Goal: Task Accomplishment & Management: Complete application form

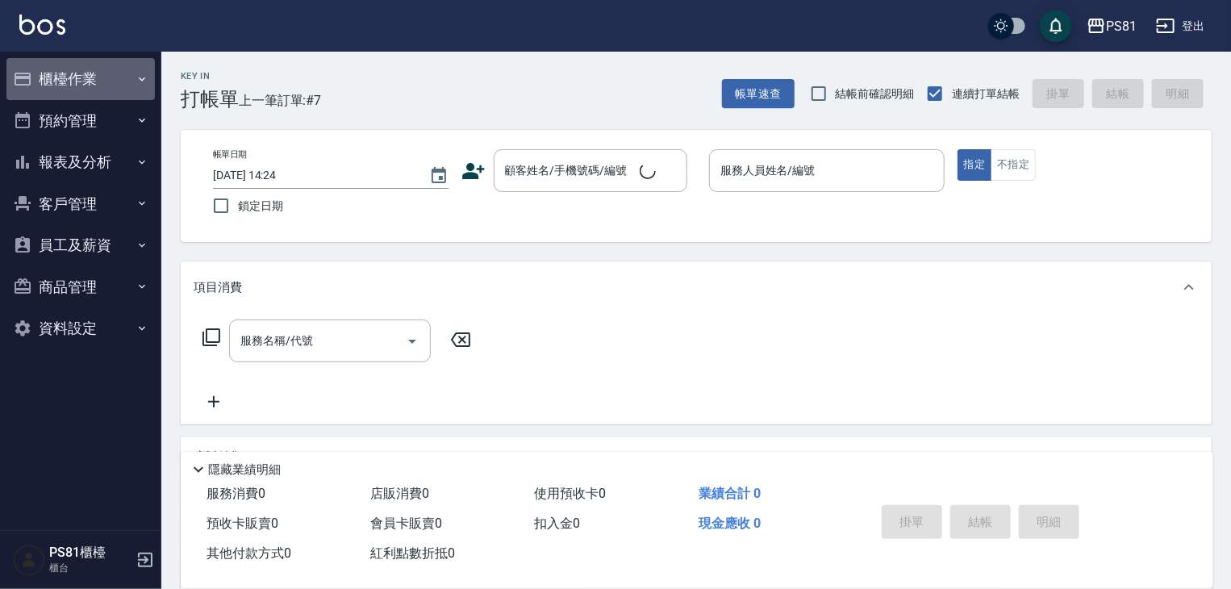
click at [139, 77] on icon "button" at bounding box center [142, 79] width 13 height 13
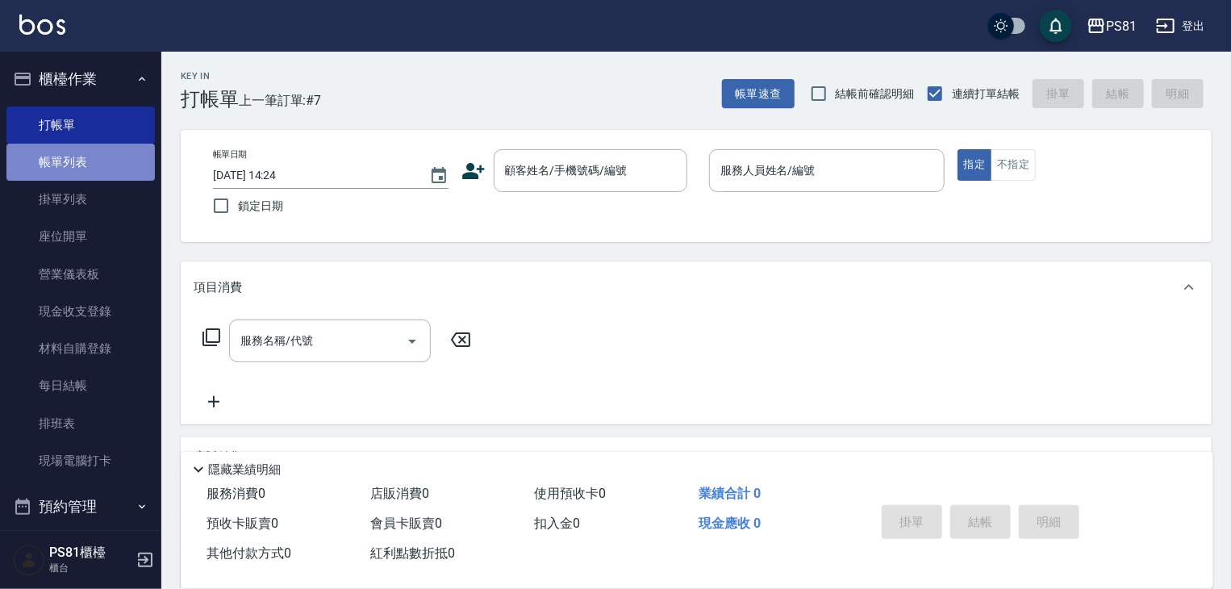
click at [98, 165] on link "帳單列表" at bounding box center [80, 162] width 148 height 37
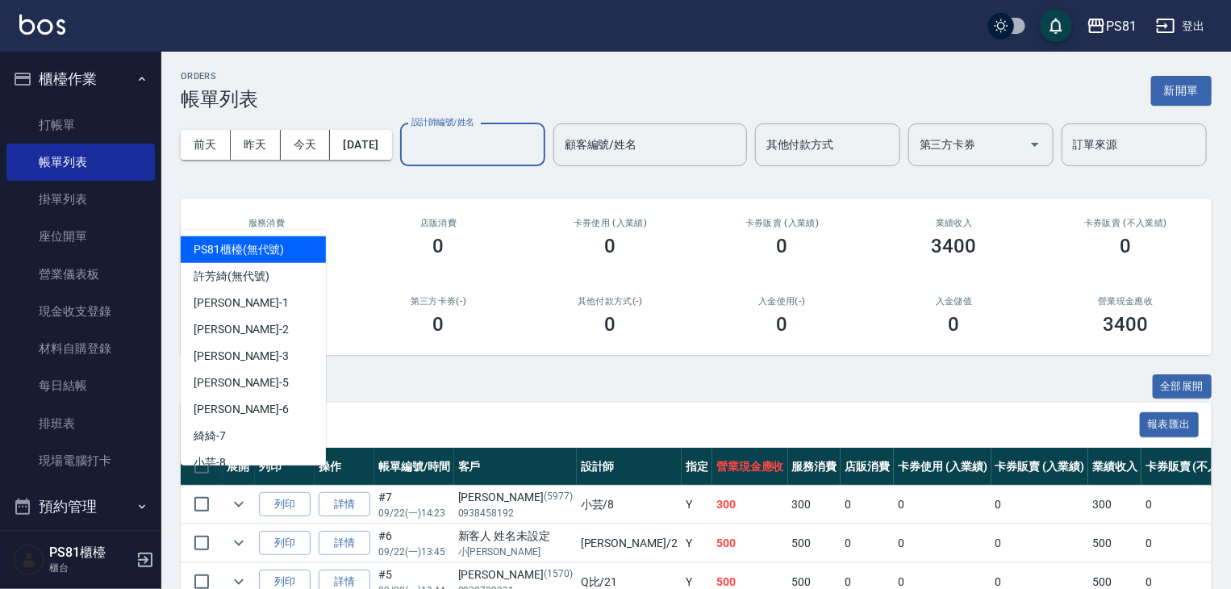
click at [407, 159] on input "設計師編號/姓名" at bounding box center [472, 145] width 131 height 28
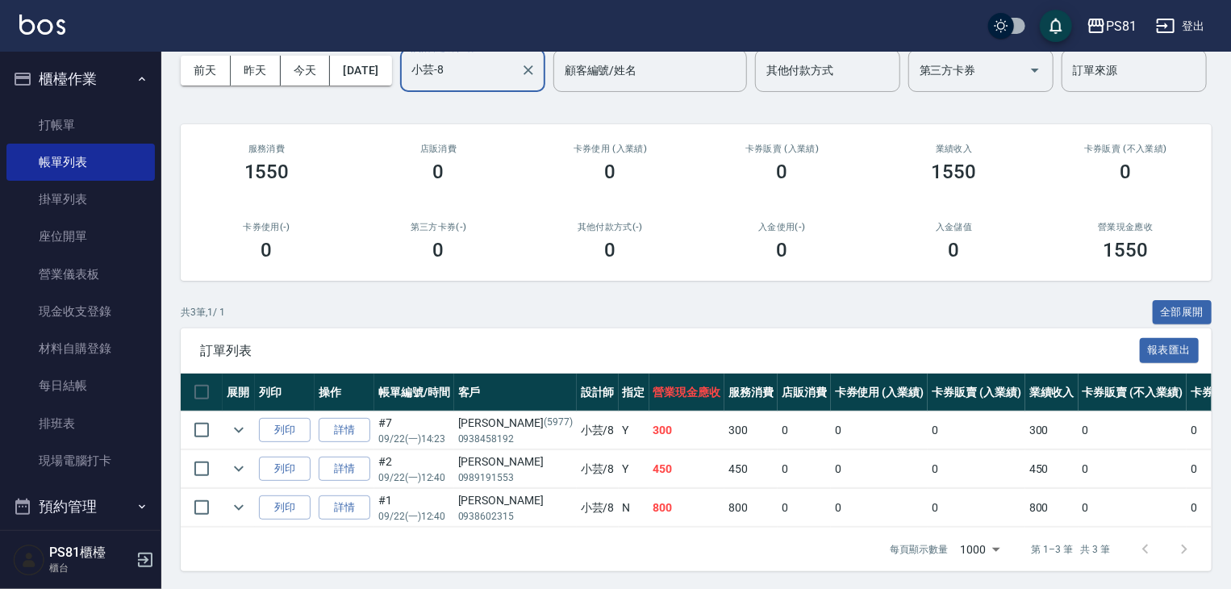
scroll to position [138, 0]
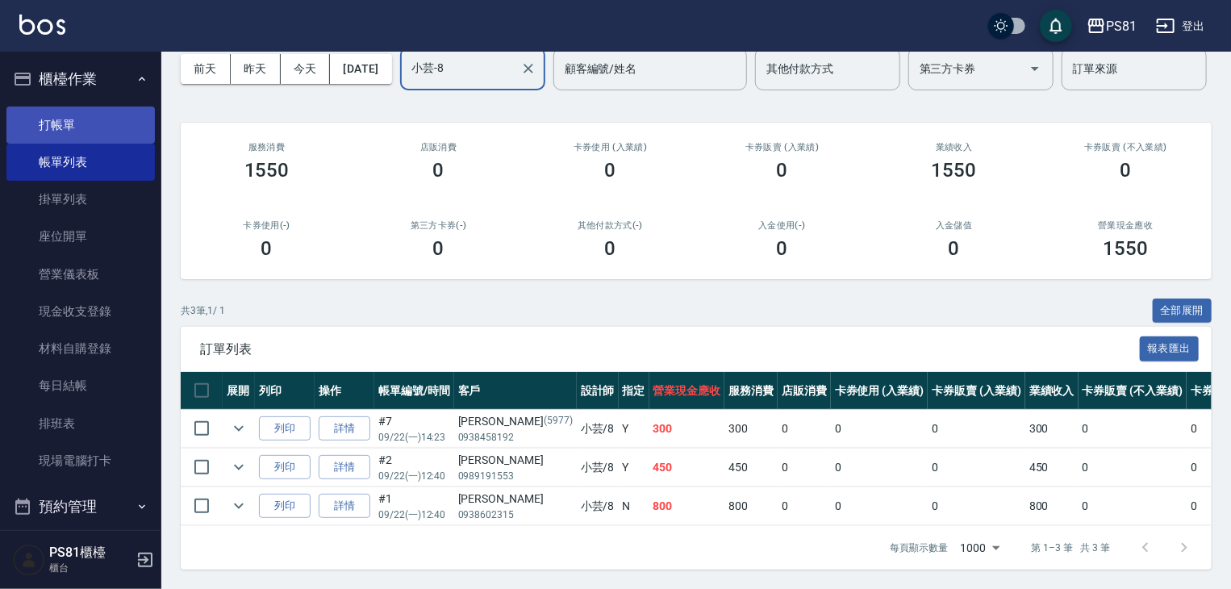
type input "小芸-8"
drag, startPoint x: 48, startPoint y: 126, endPoint x: 71, endPoint y: 120, distance: 23.3
click at [48, 126] on link "打帳單" at bounding box center [80, 124] width 148 height 37
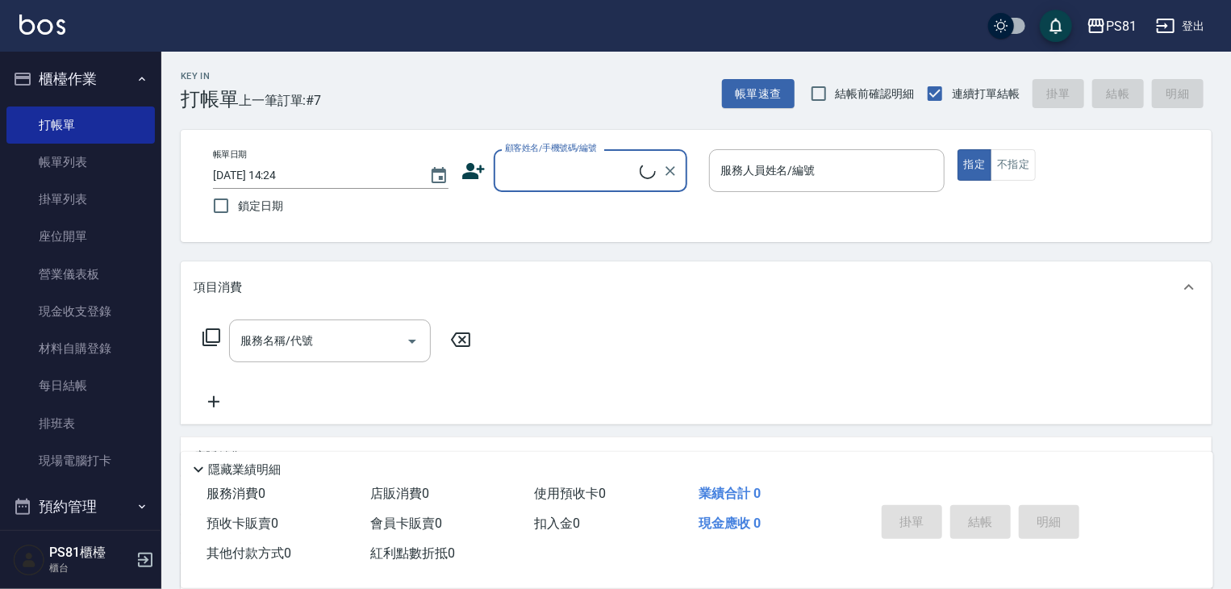
click at [290, 95] on span "上一筆訂單:#7" at bounding box center [280, 100] width 83 height 20
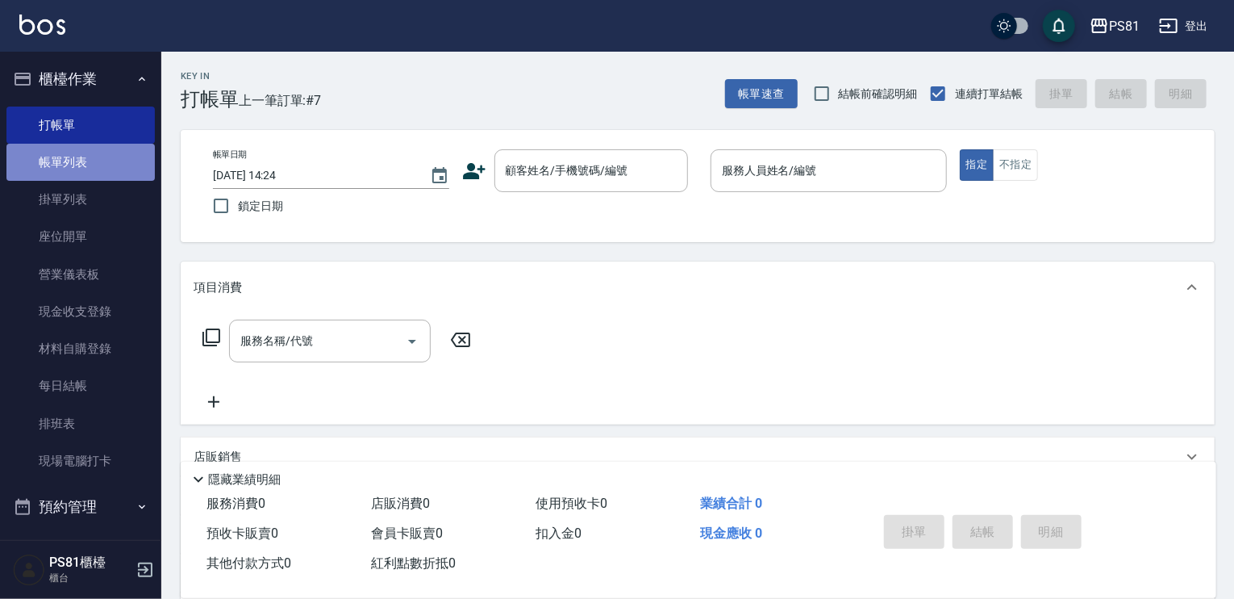
click at [127, 164] on link "帳單列表" at bounding box center [80, 162] width 148 height 37
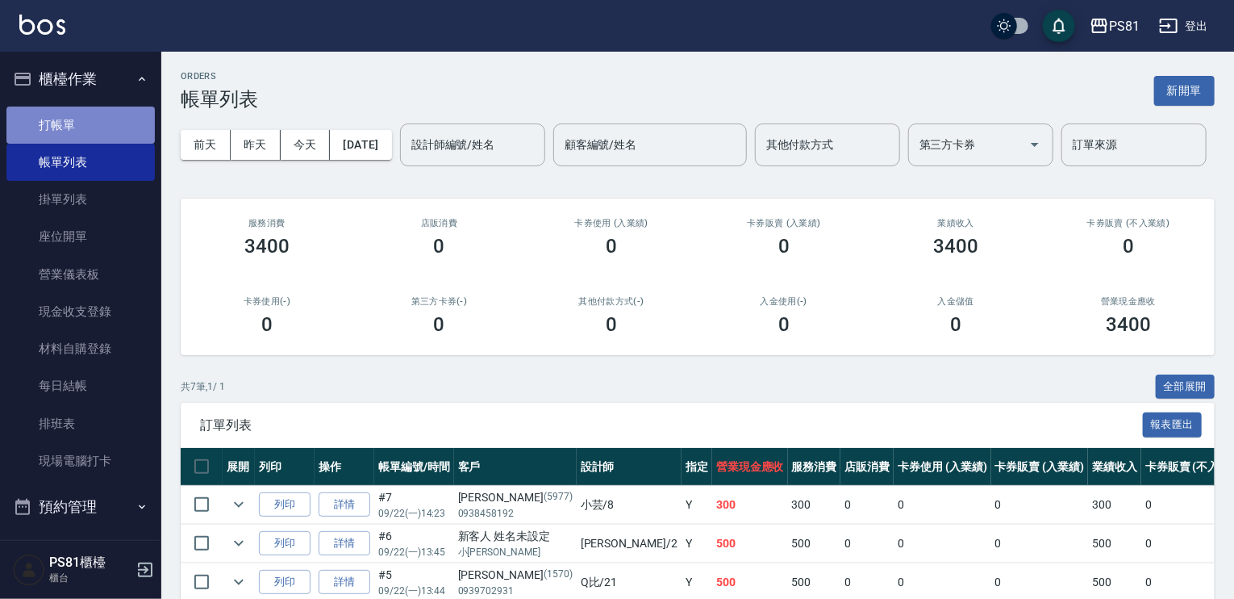
click at [117, 136] on link "打帳單" at bounding box center [80, 124] width 148 height 37
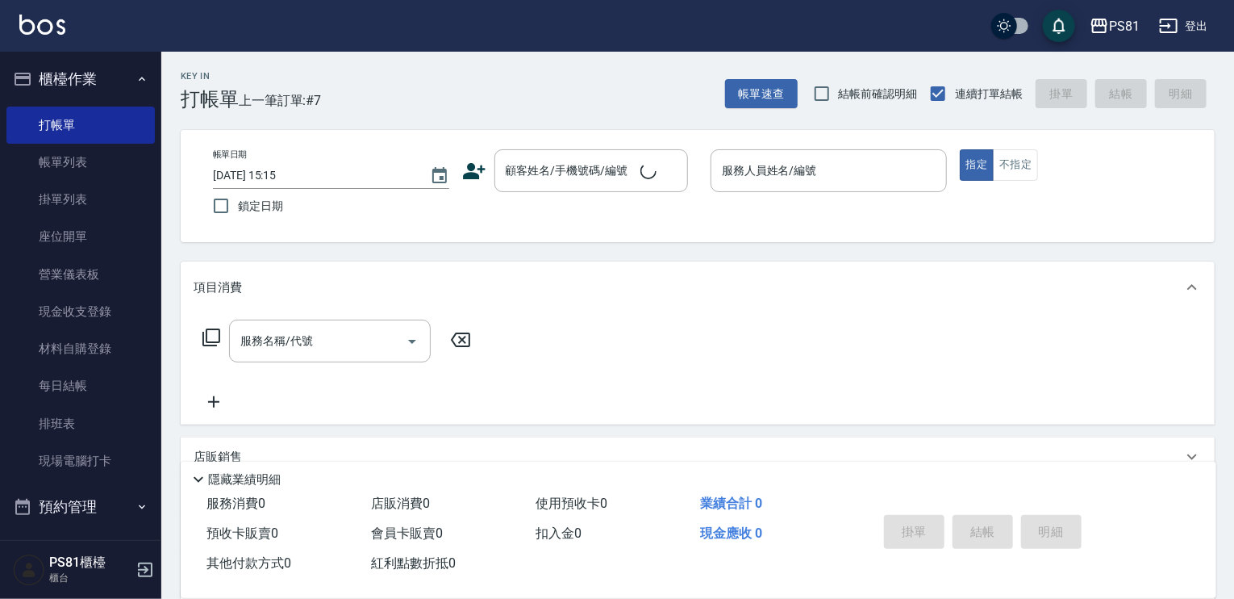
click at [305, 75] on div "Key In 打帳單 上一筆訂單:#7" at bounding box center [241, 81] width 160 height 59
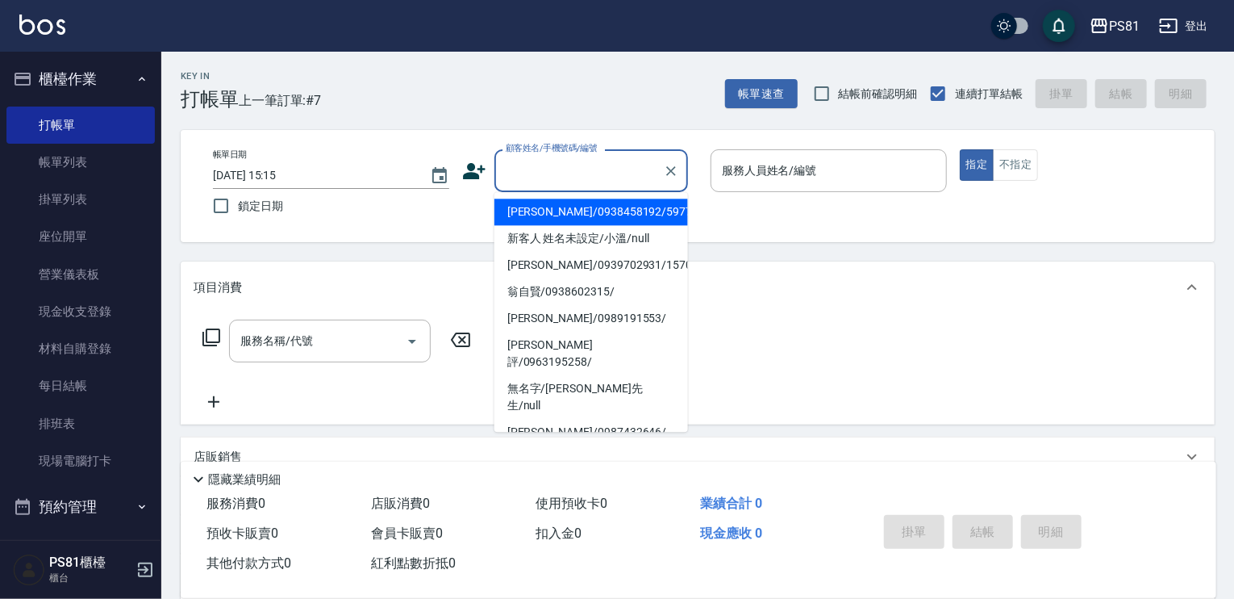
click at [606, 177] on input "顧客姓名/手機號碼/編號" at bounding box center [579, 170] width 155 height 28
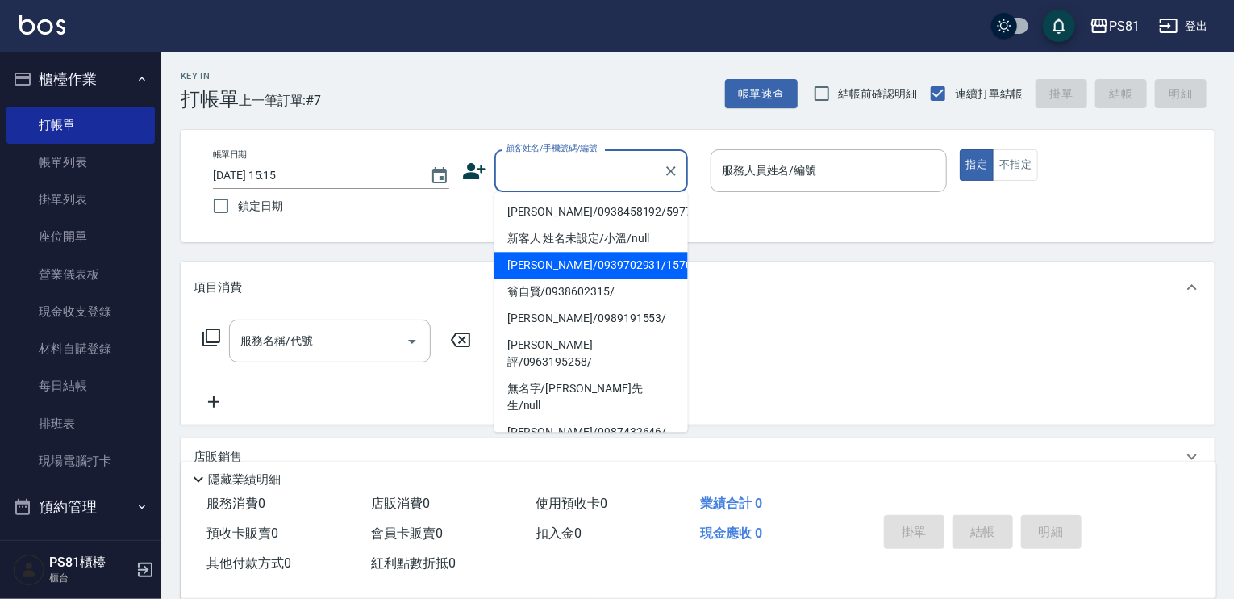
type input "˙"
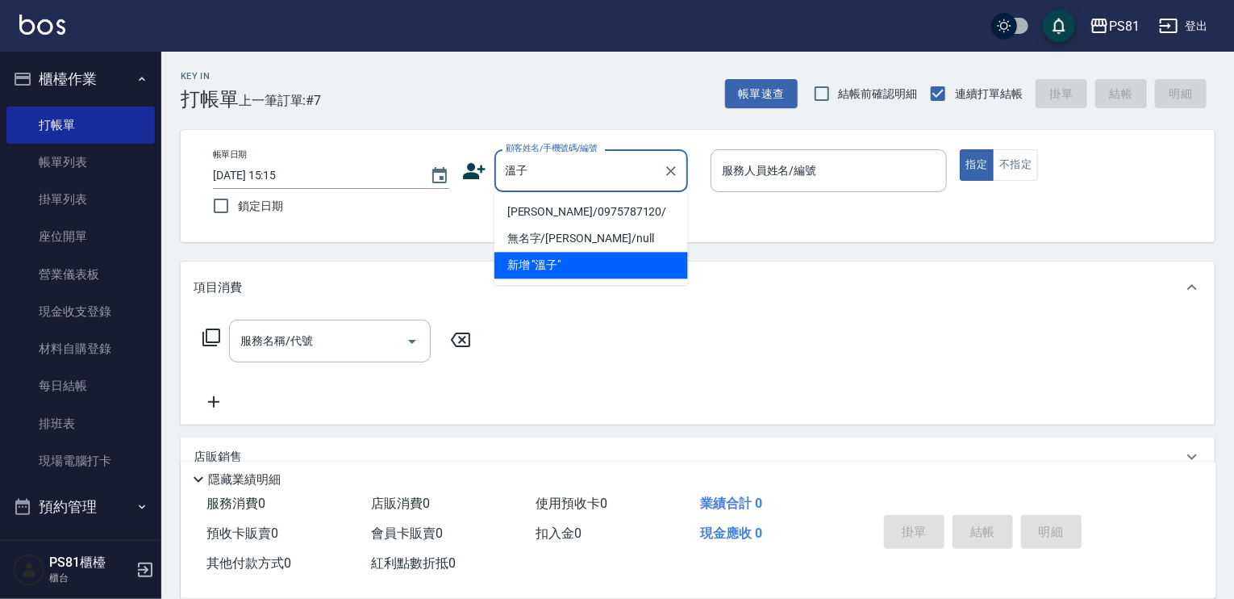
type input "[PERSON_NAME]/0975787120/"
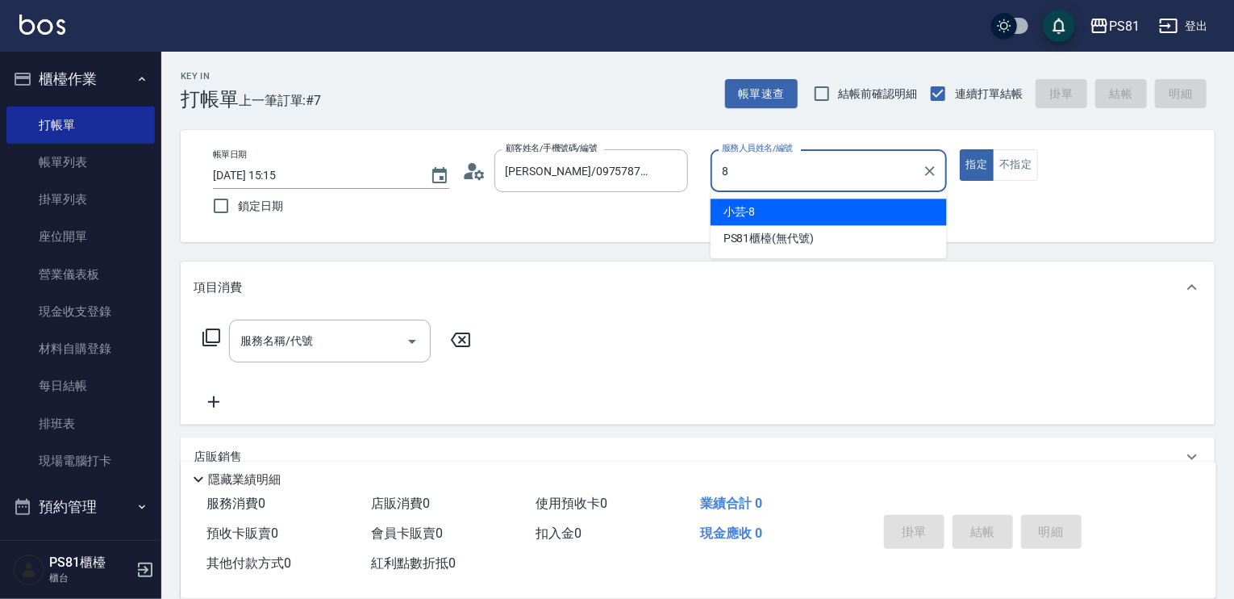
type input "小芸-8"
type button "true"
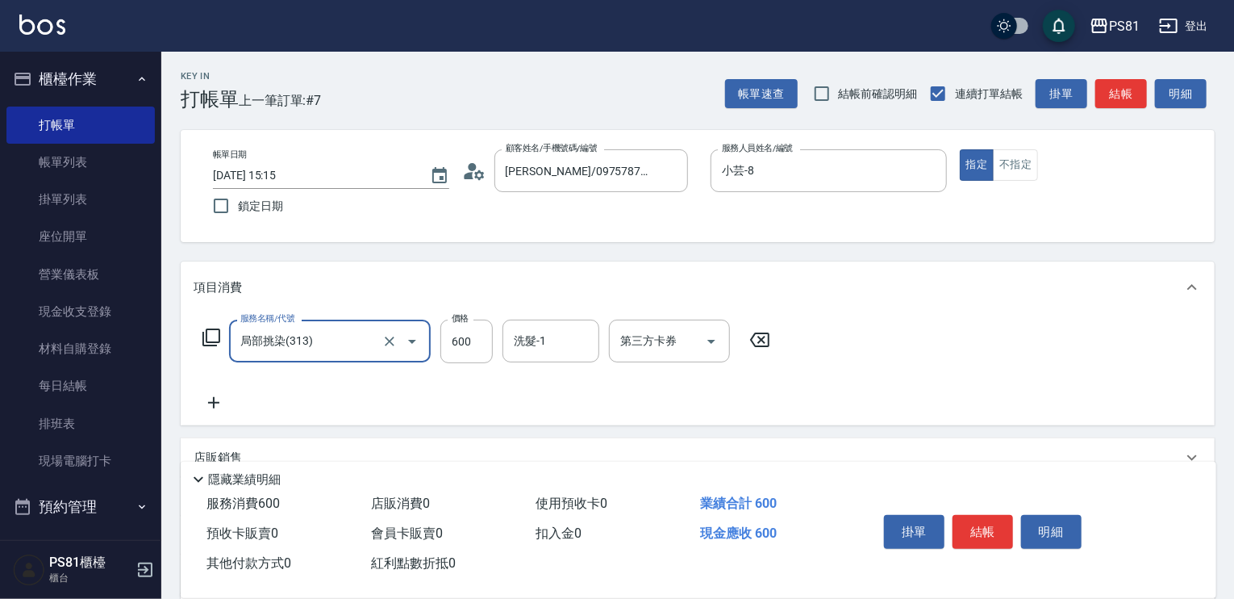
type input "局部挑染(313)"
type input "800"
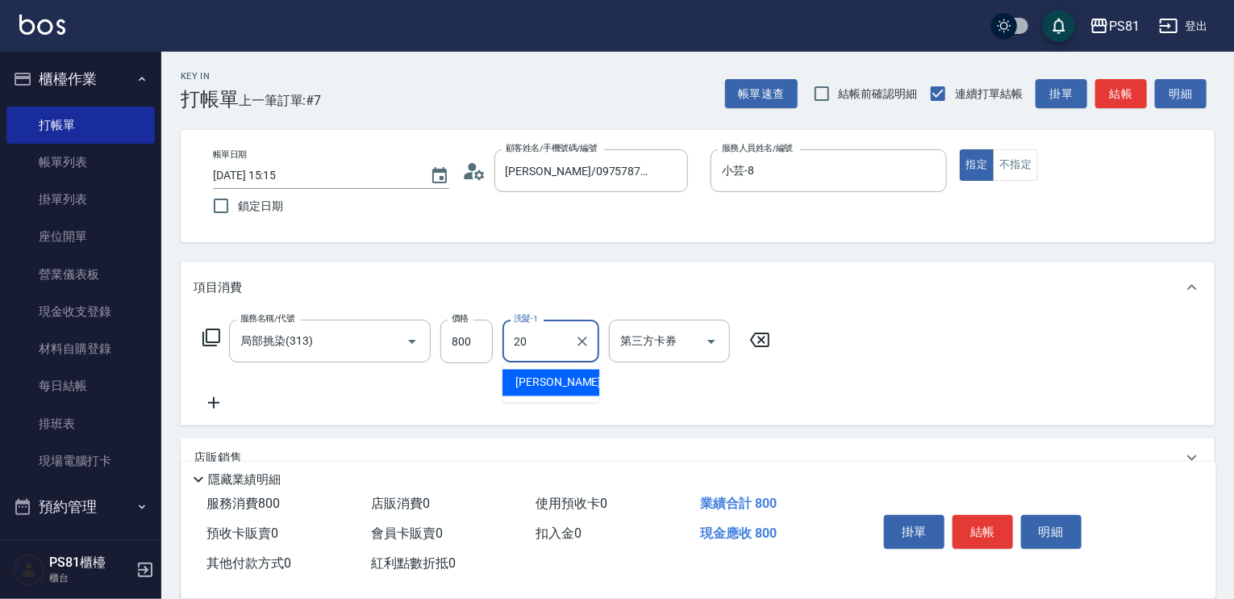
type input "[PERSON_NAME]-20"
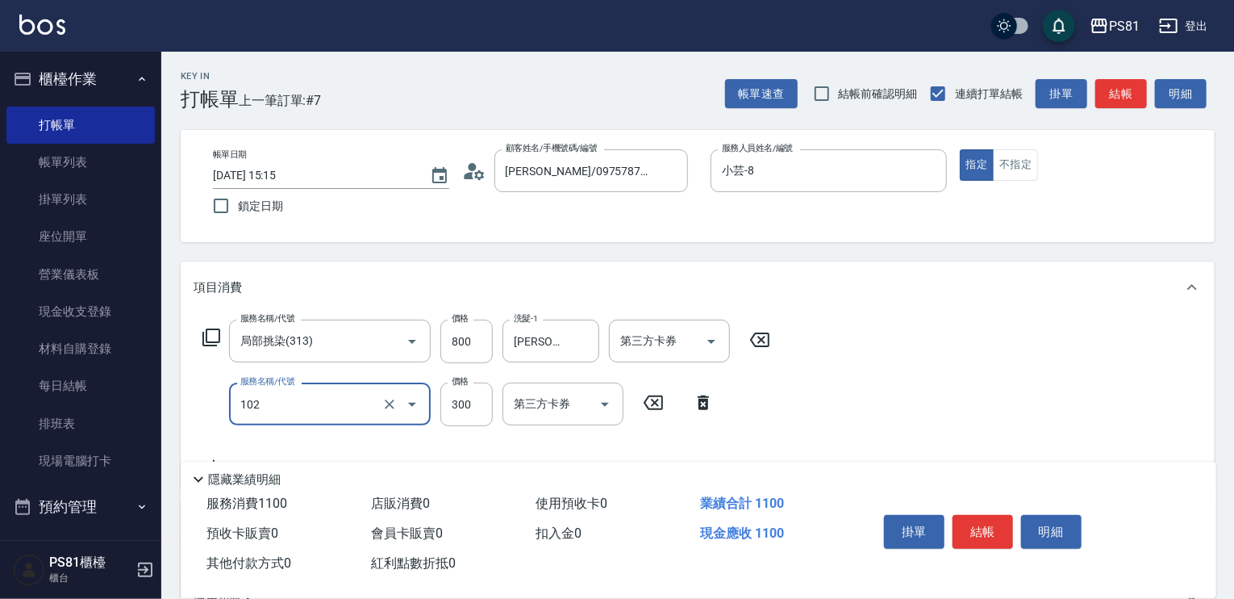
type input "保濕洗(102)"
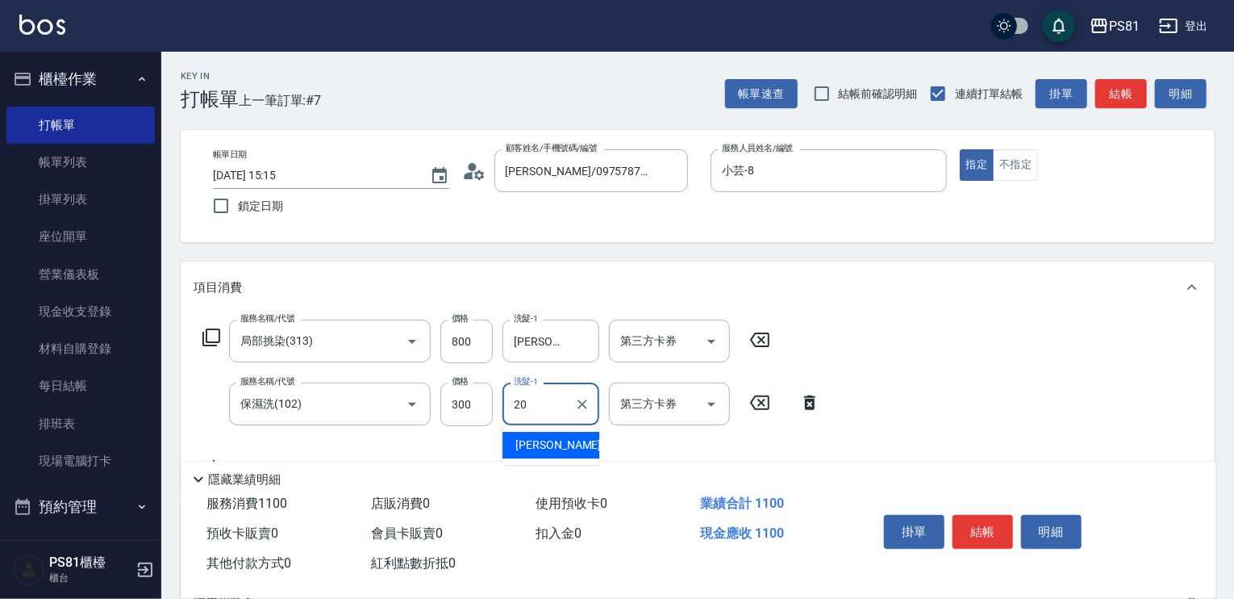
type input "[PERSON_NAME]-20"
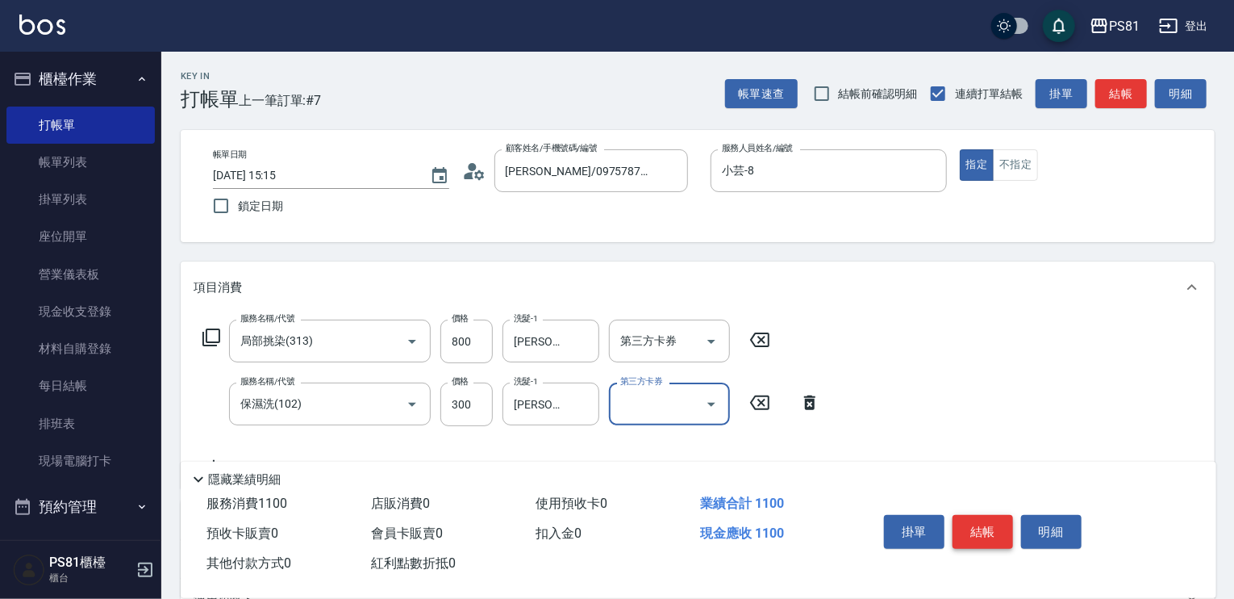
click at [991, 520] on button "結帳" at bounding box center [983, 532] width 61 height 34
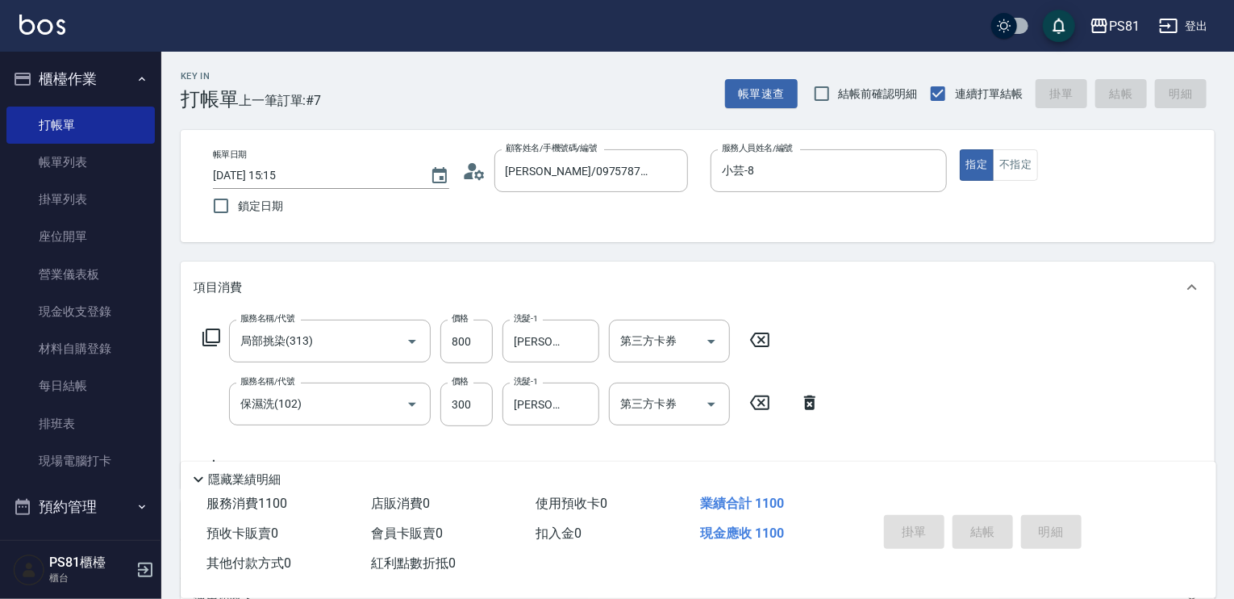
type input "[DATE] 15:52"
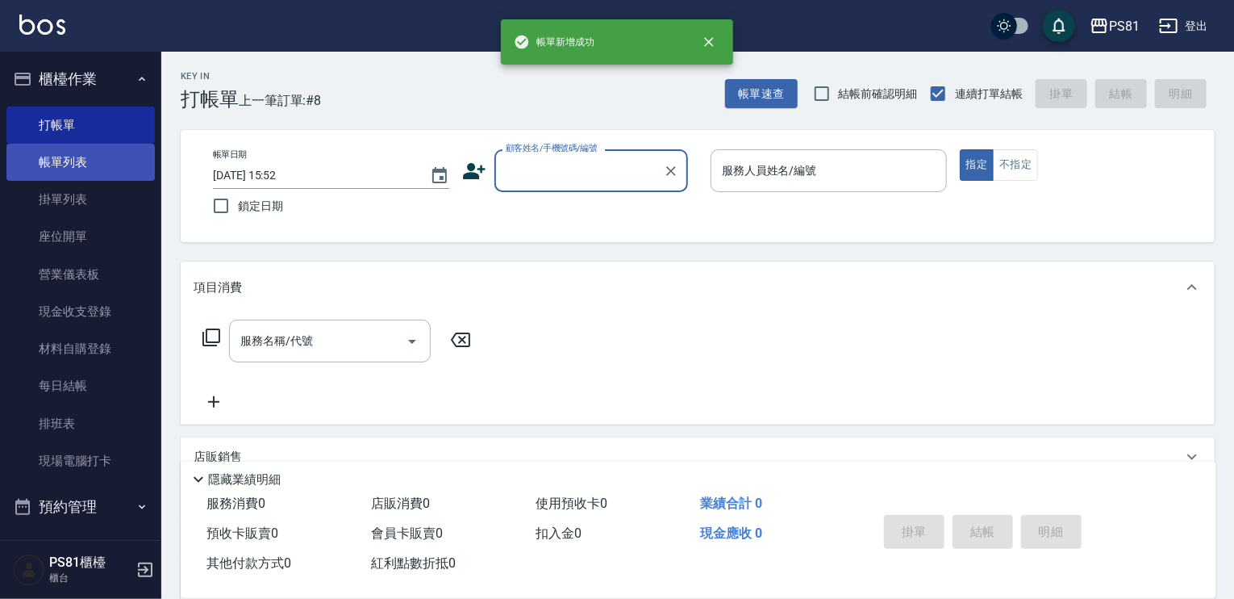
click at [81, 169] on link "帳單列表" at bounding box center [80, 162] width 148 height 37
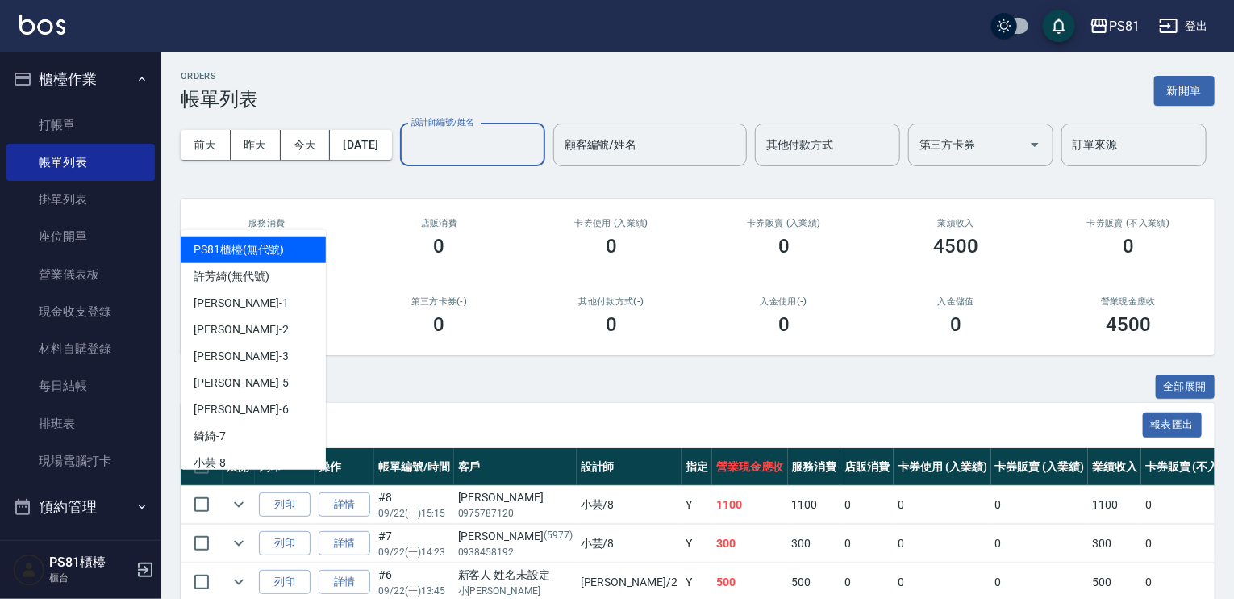
click at [407, 159] on input "設計師編號/姓名" at bounding box center [472, 145] width 131 height 28
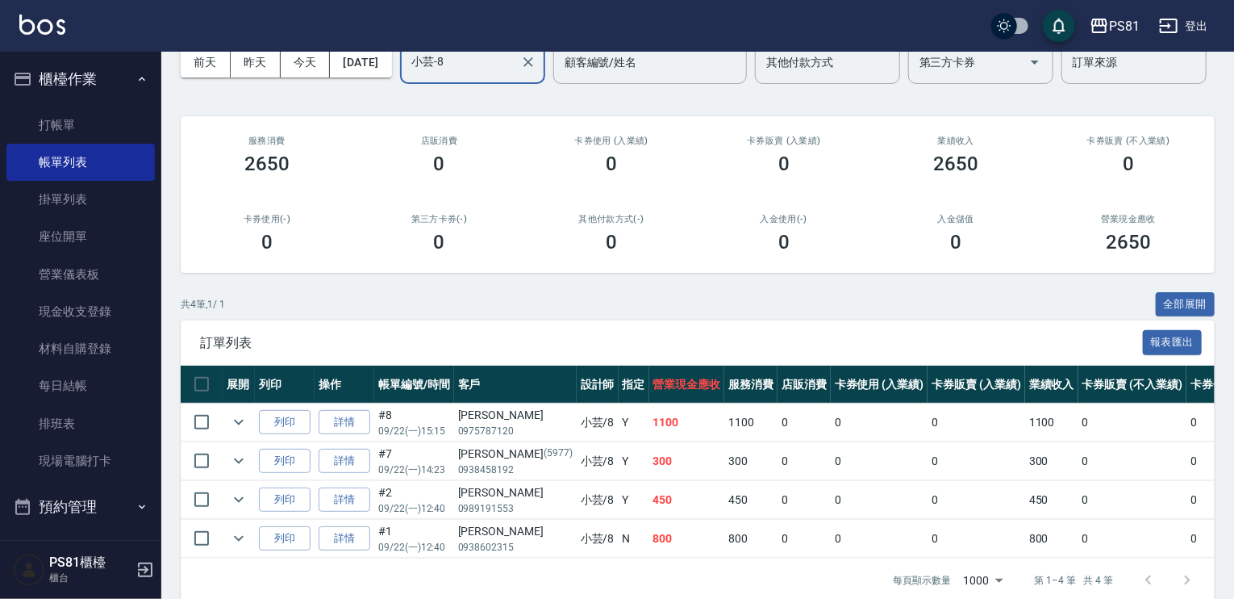
scroll to position [167, 0]
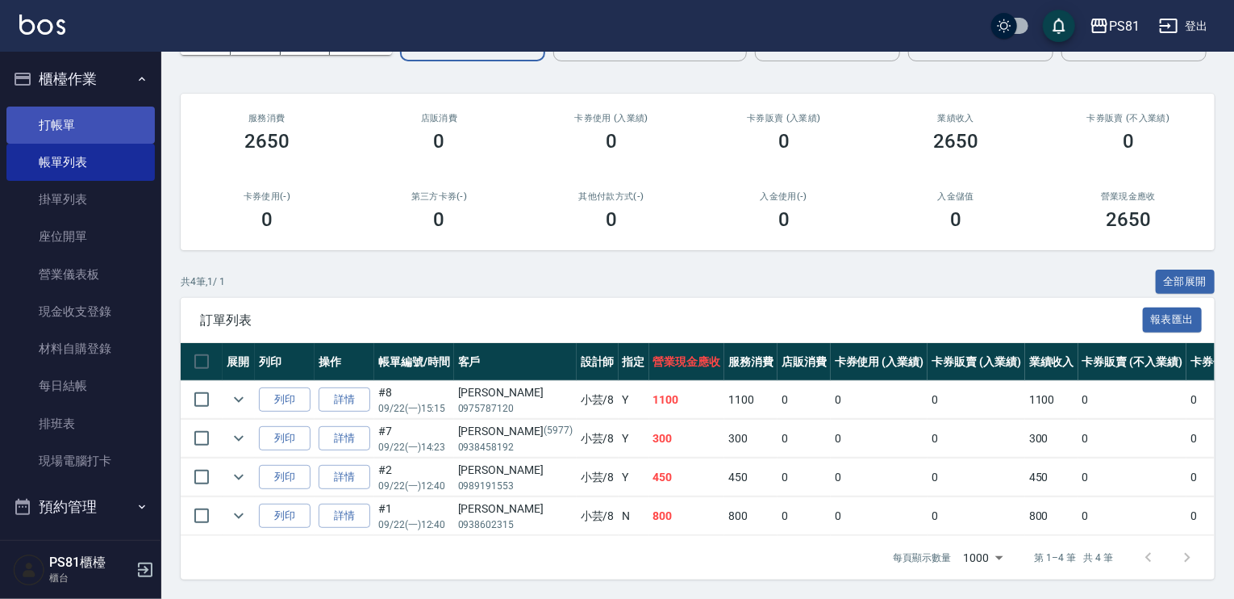
type input "小芸-8"
click at [32, 124] on link "打帳單" at bounding box center [80, 124] width 148 height 37
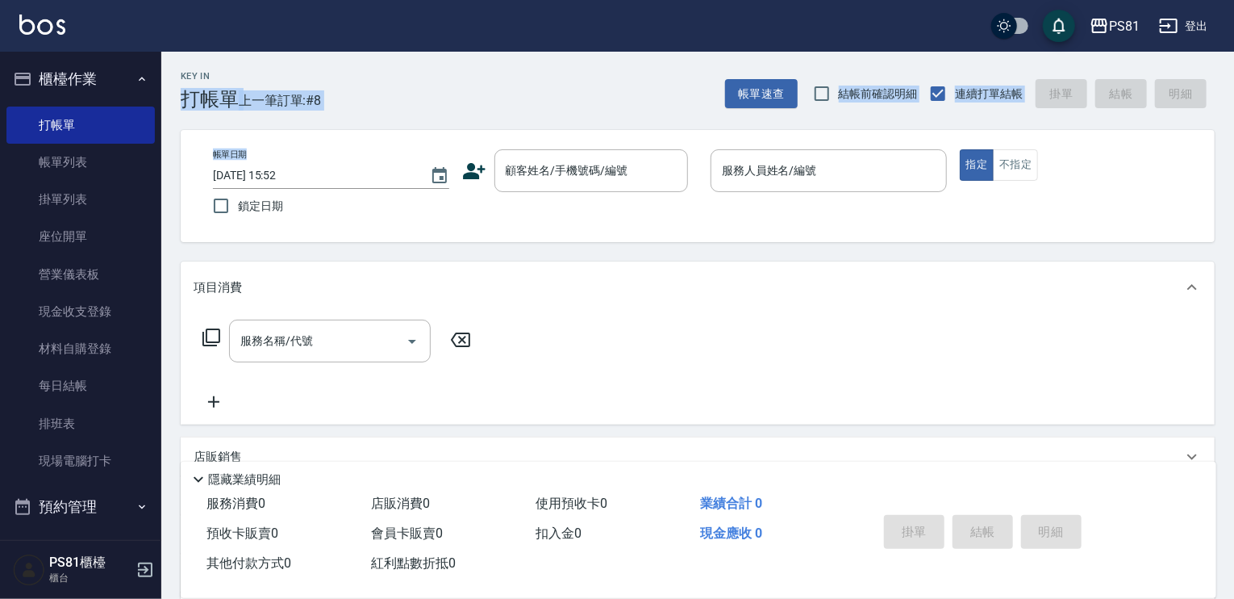
drag, startPoint x: 177, startPoint y: 96, endPoint x: 315, endPoint y: 123, distance: 139.7
click at [315, 123] on div "Key In 打帳單 上一筆訂單:#8 帳單速查 結帳前確認明細 連續打單結帳 掛單 結帳 明細 帳單日期 [DATE] 15:52 鎖定日期 顧客姓名/手機…" at bounding box center [697, 418] width 1073 height 732
click at [328, 111] on div "Key In 打帳單 上一筆訂單:#8 帳單速查 結帳前確認明細 連續打單結帳 掛單 結帳 明細 帳單日期 [DATE] 15:52 鎖定日期 顧客姓名/手機…" at bounding box center [697, 418] width 1073 height 732
